Goal: Contribute content

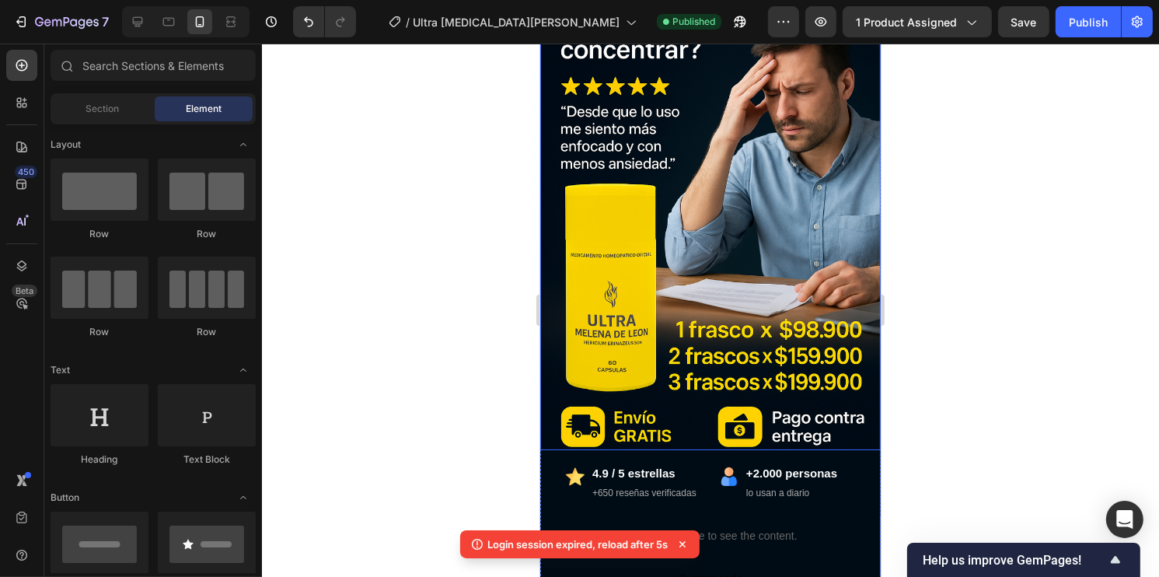
scroll to position [311, 0]
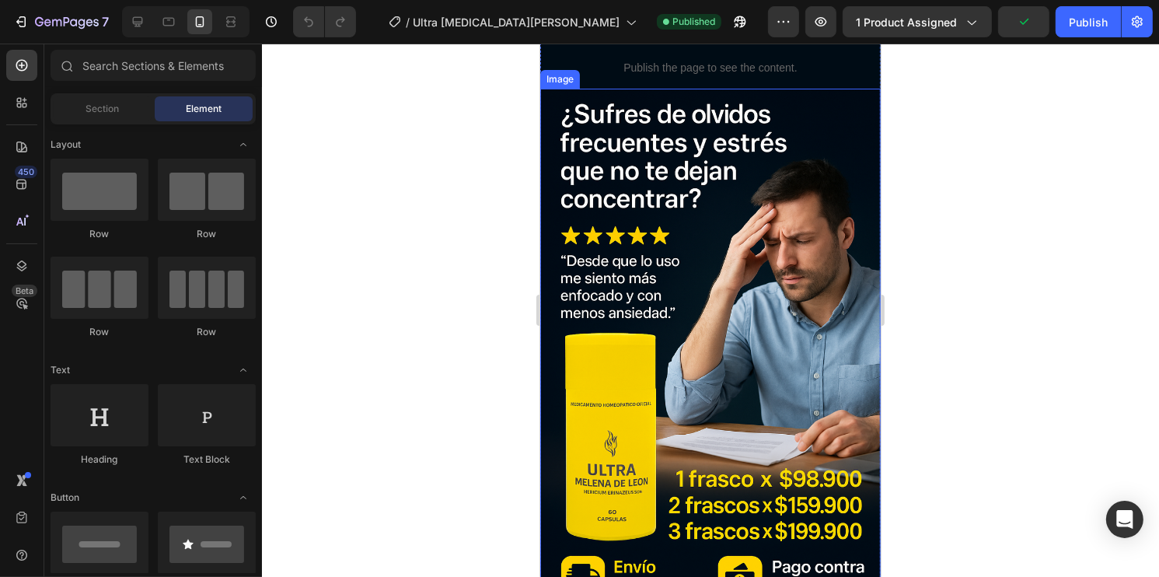
scroll to position [78, 0]
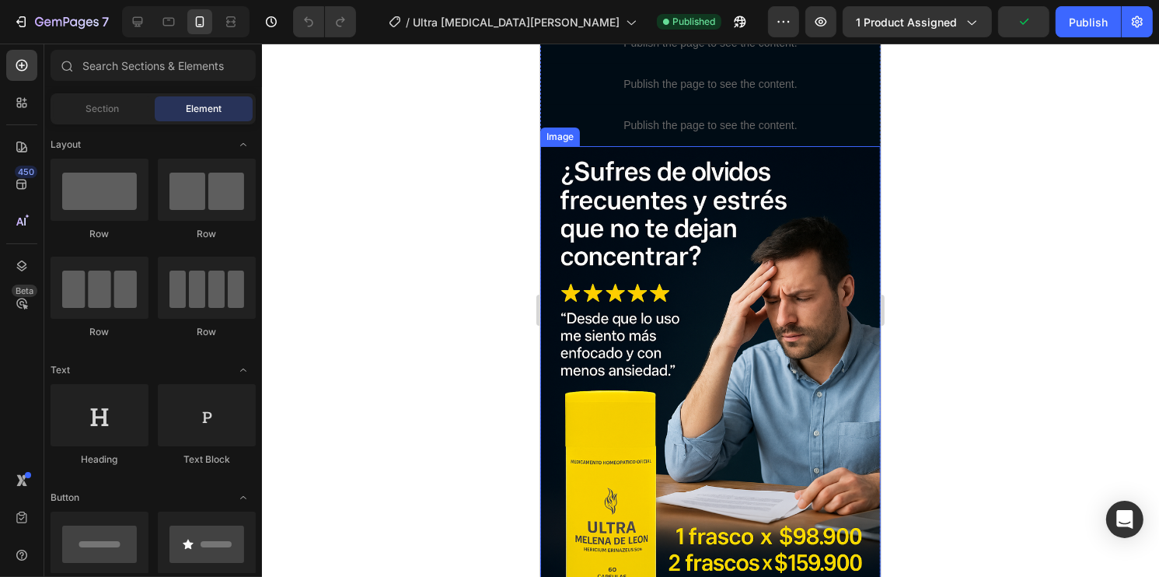
click at [753, 339] on img at bounding box center [709, 401] width 340 height 511
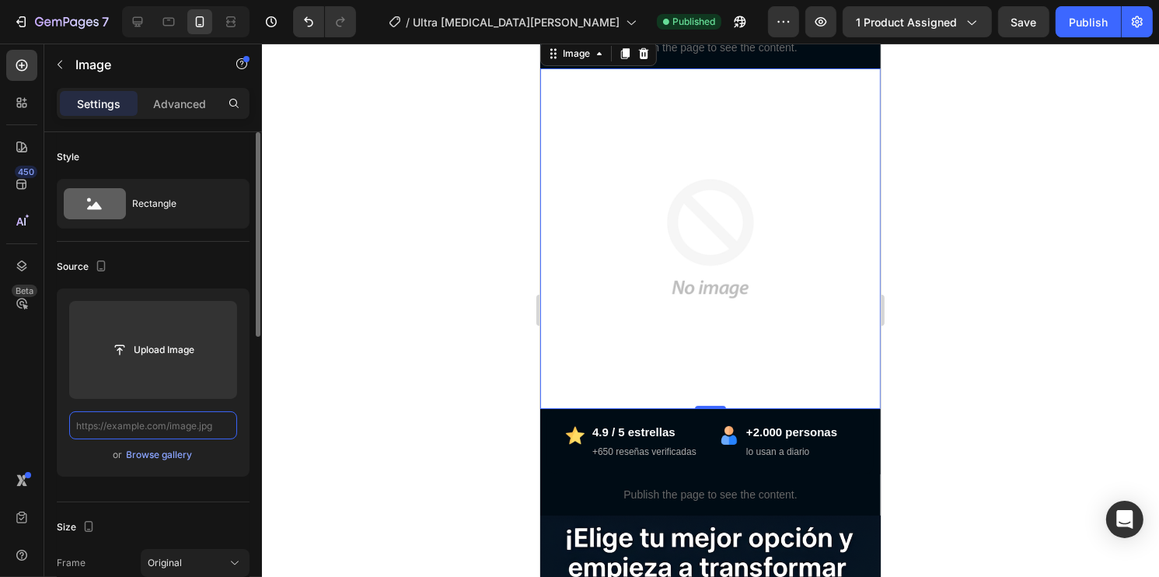
scroll to position [0, 0]
click at [185, 427] on input "text" at bounding box center [153, 425] width 168 height 28
paste input "[URL][DOMAIN_NAME]"
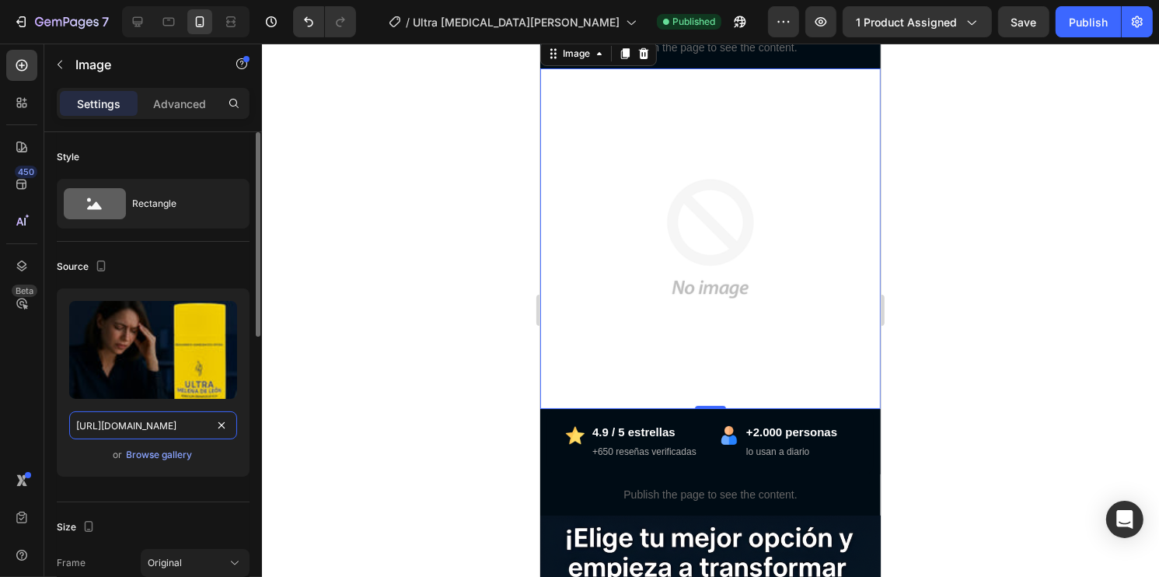
scroll to position [0, 379]
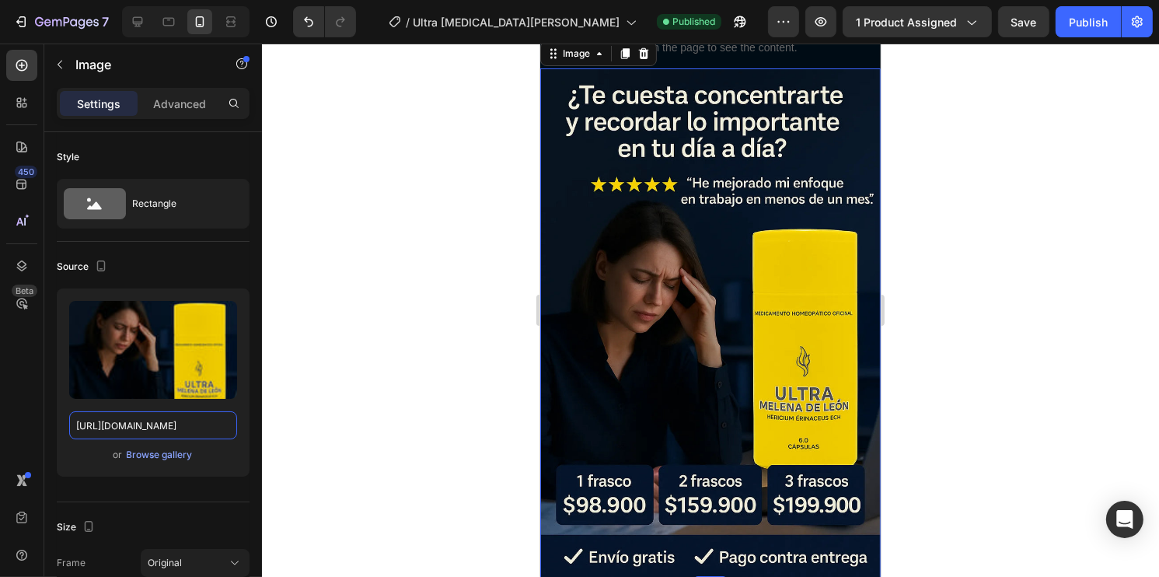
type input "[URL][DOMAIN_NAME]"
click at [486, 351] on div at bounding box center [710, 310] width 897 height 533
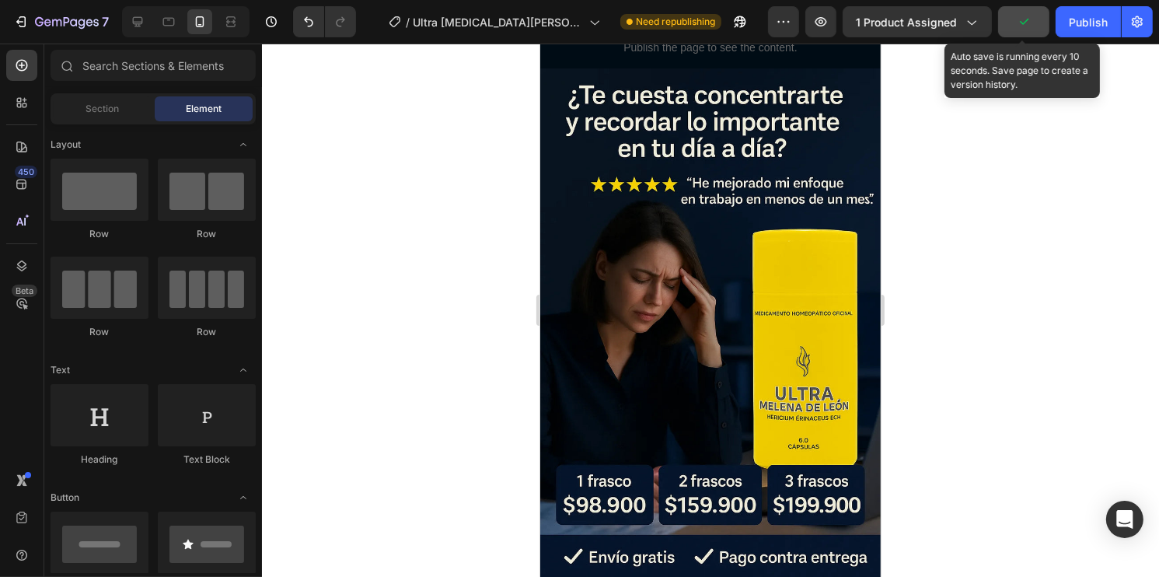
click at [1038, 23] on button "button" at bounding box center [1023, 21] width 51 height 31
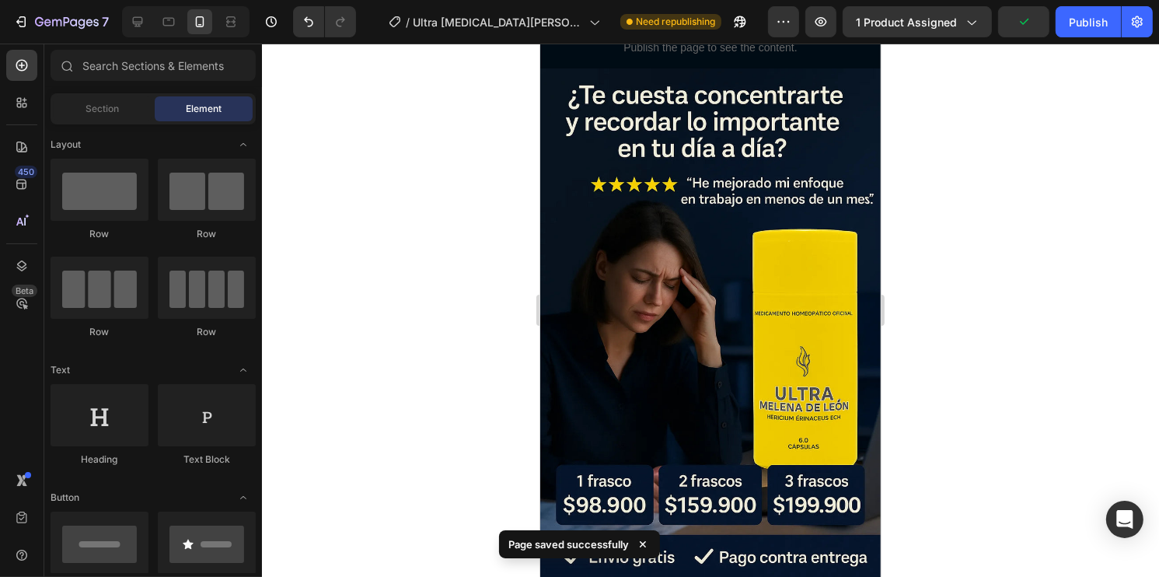
drag, startPoint x: 1078, startPoint y: 22, endPoint x: 1082, endPoint y: 38, distance: 16.8
click at [1078, 22] on div "Publish" at bounding box center [1088, 22] width 39 height 16
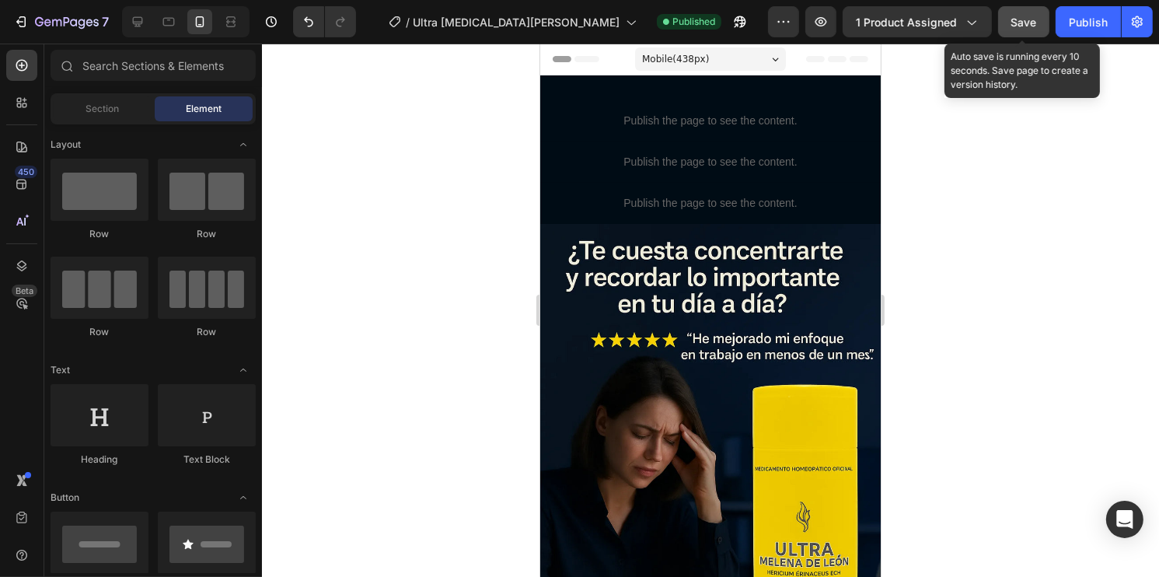
click at [1013, 25] on span "Save" at bounding box center [1024, 22] width 26 height 13
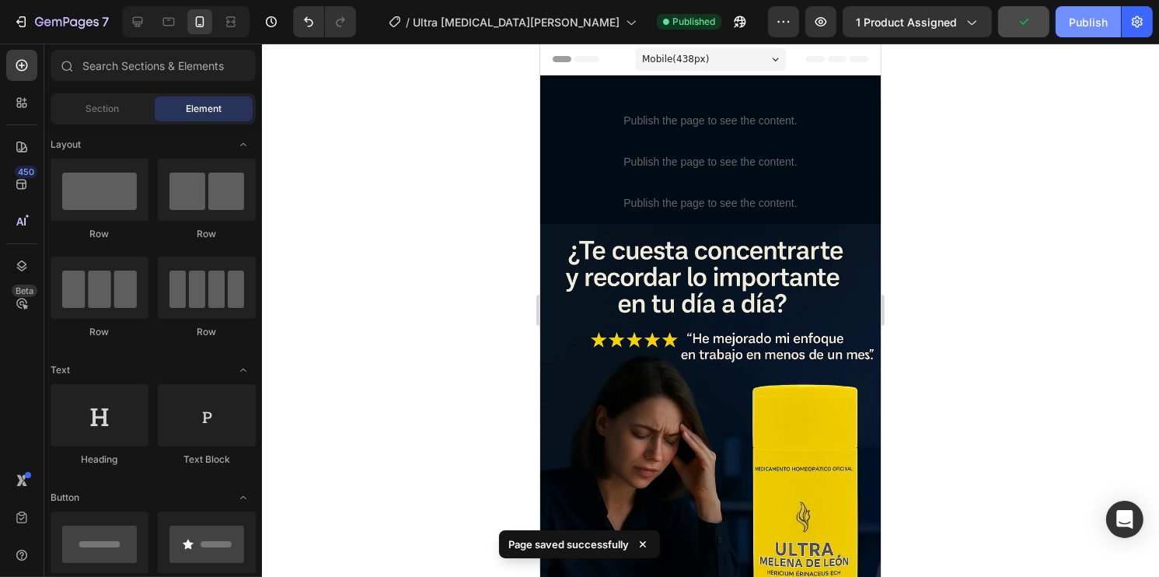
click at [1066, 23] on button "Publish" at bounding box center [1088, 21] width 65 height 31
